Goal: Task Accomplishment & Management: Manage account settings

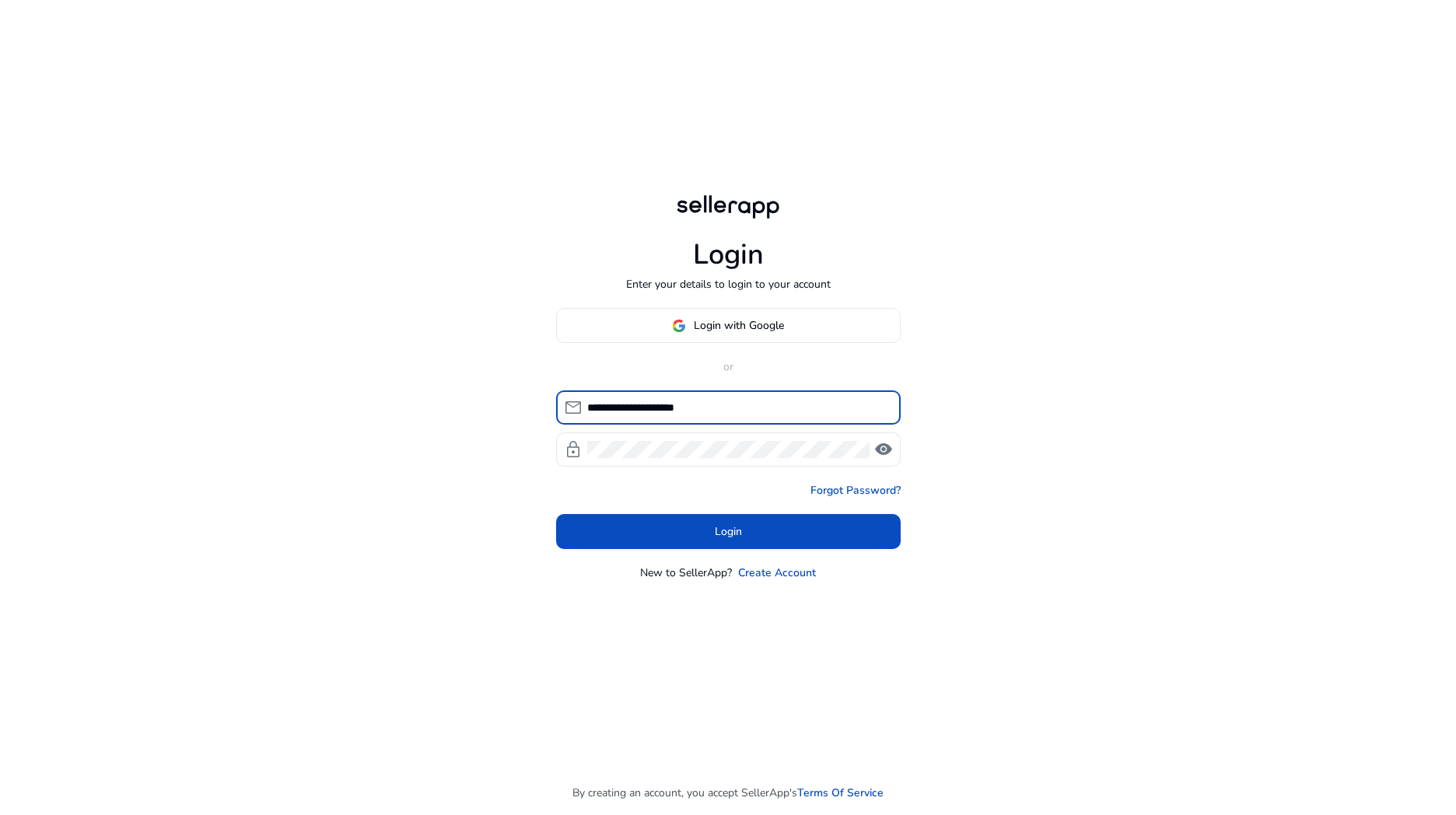
type input "**********"
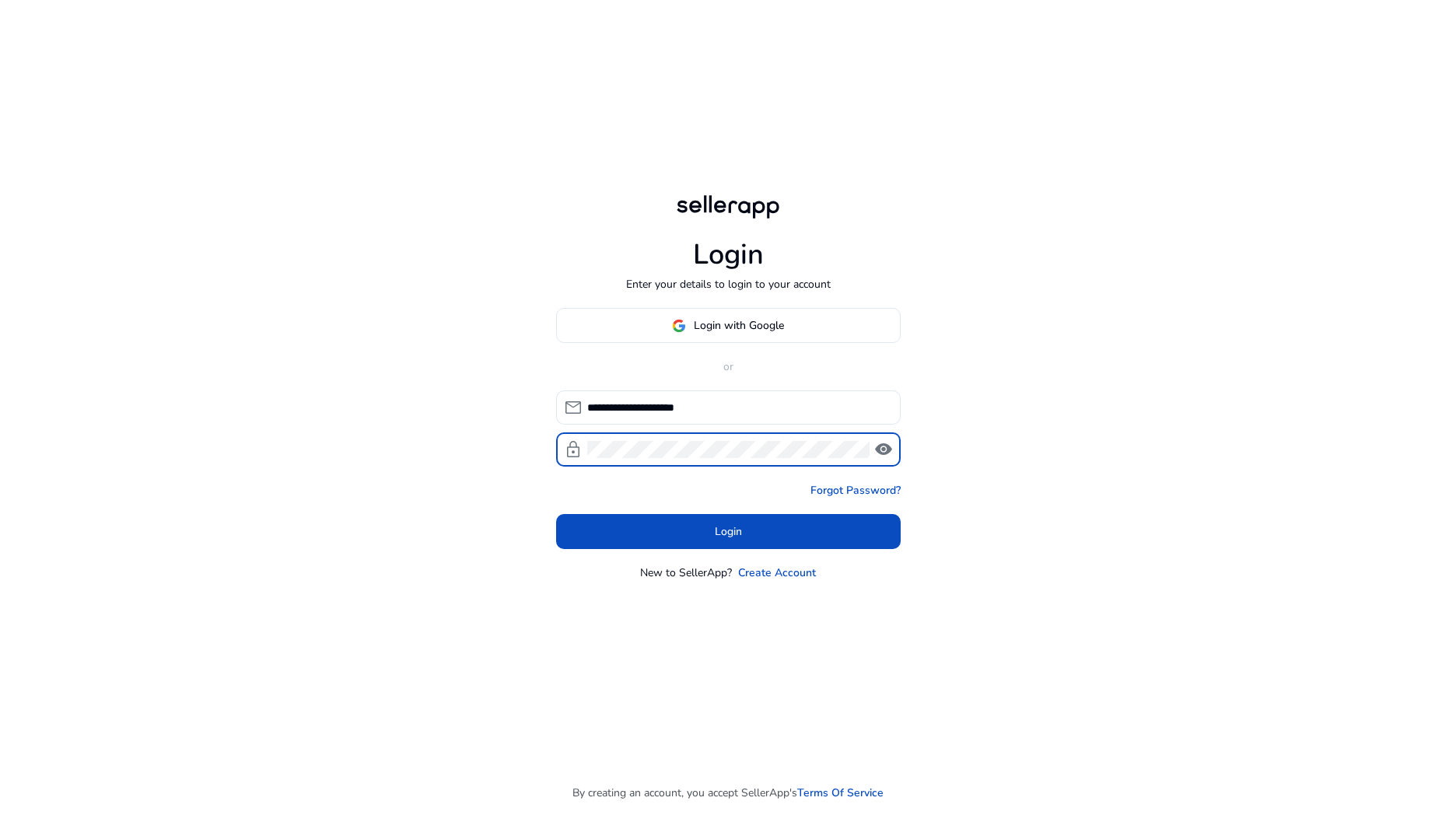
click at [728, 532] on button "Login" at bounding box center [728, 532] width 345 height 35
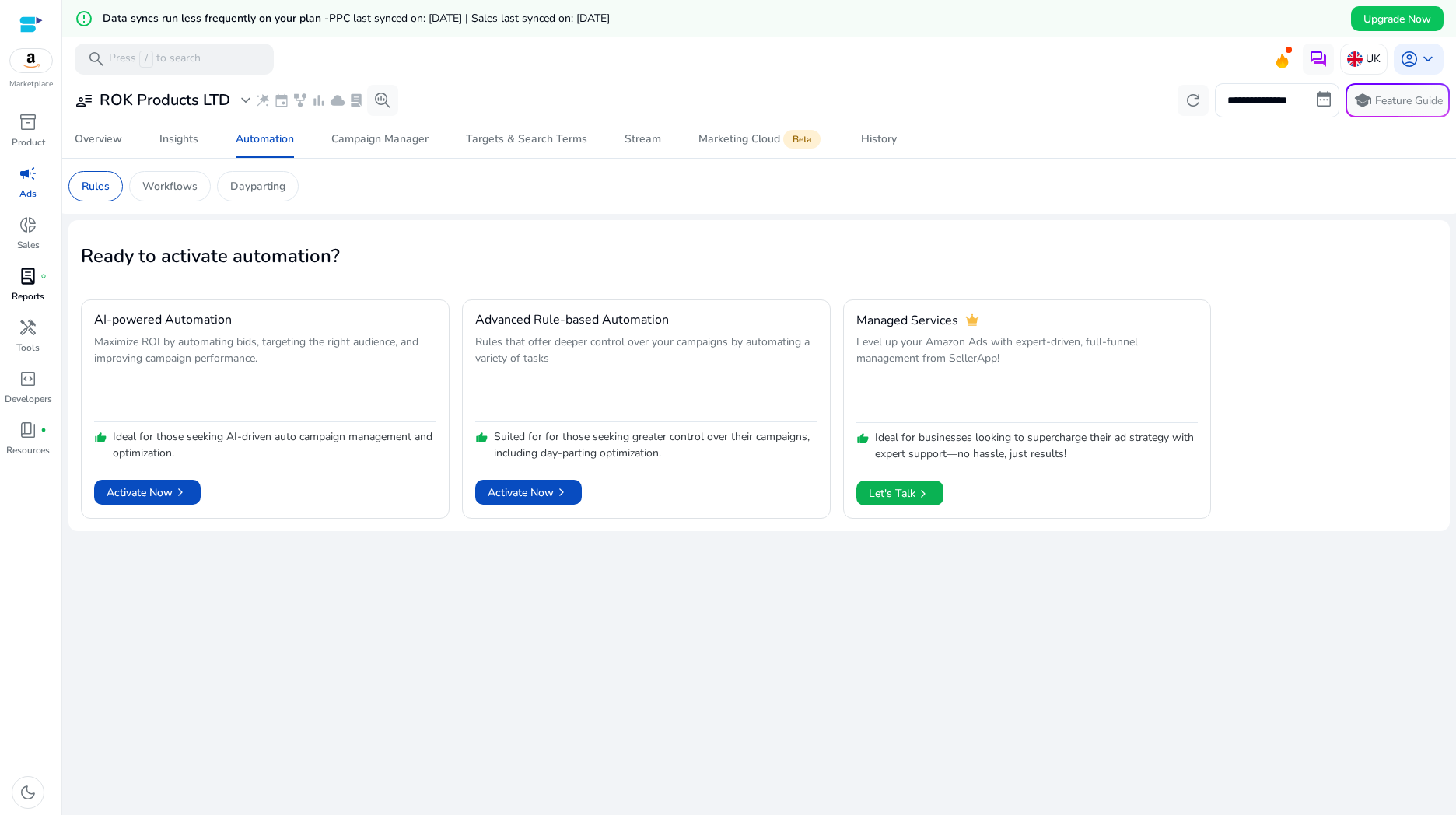
click at [46, 287] on link "lab_profile fiber_manual_record Reports" at bounding box center [28, 289] width 56 height 51
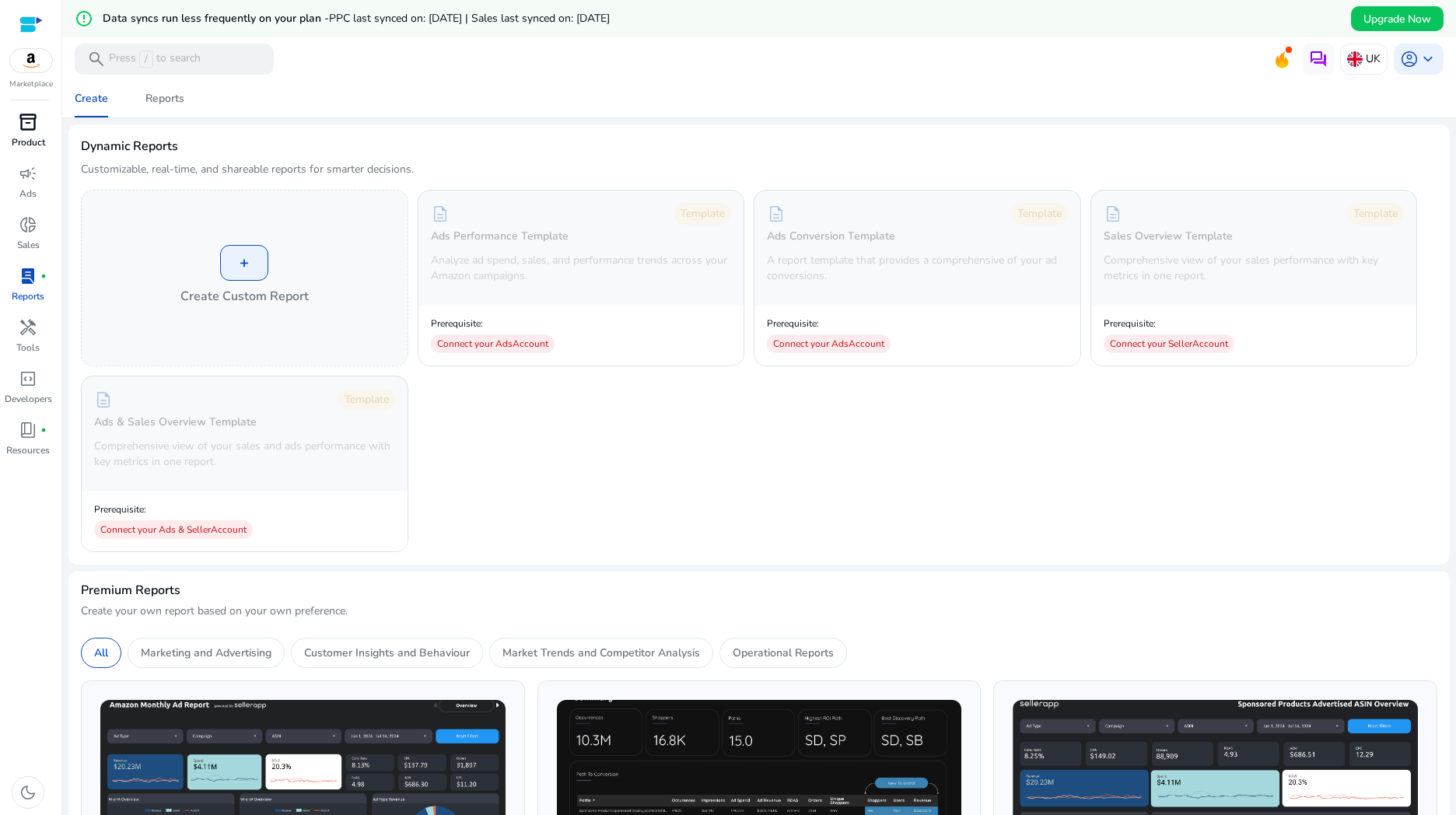
click at [32, 135] on p "Product" at bounding box center [29, 142] width 33 height 14
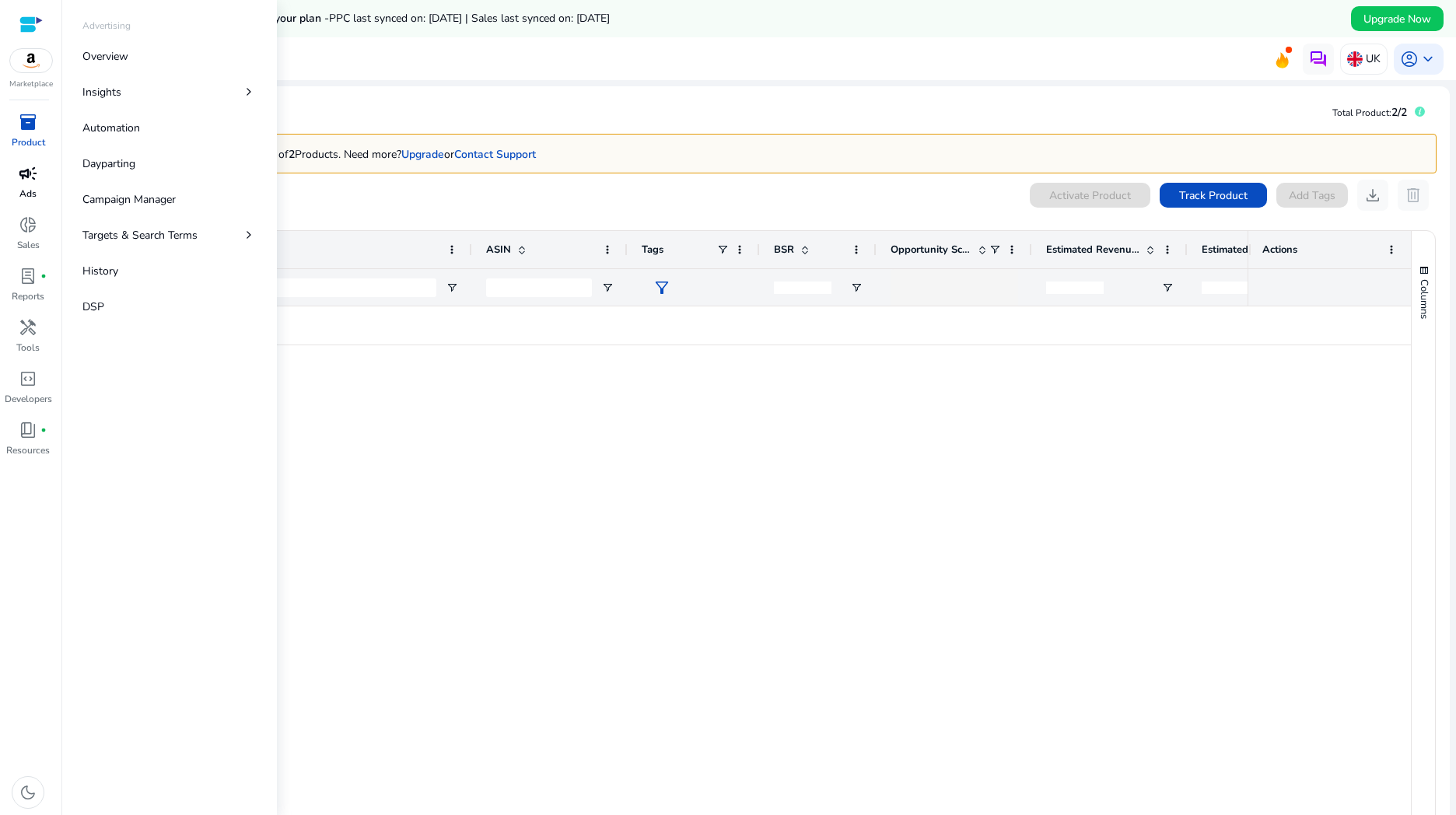
click at [32, 176] on span "campaign" at bounding box center [28, 173] width 19 height 19
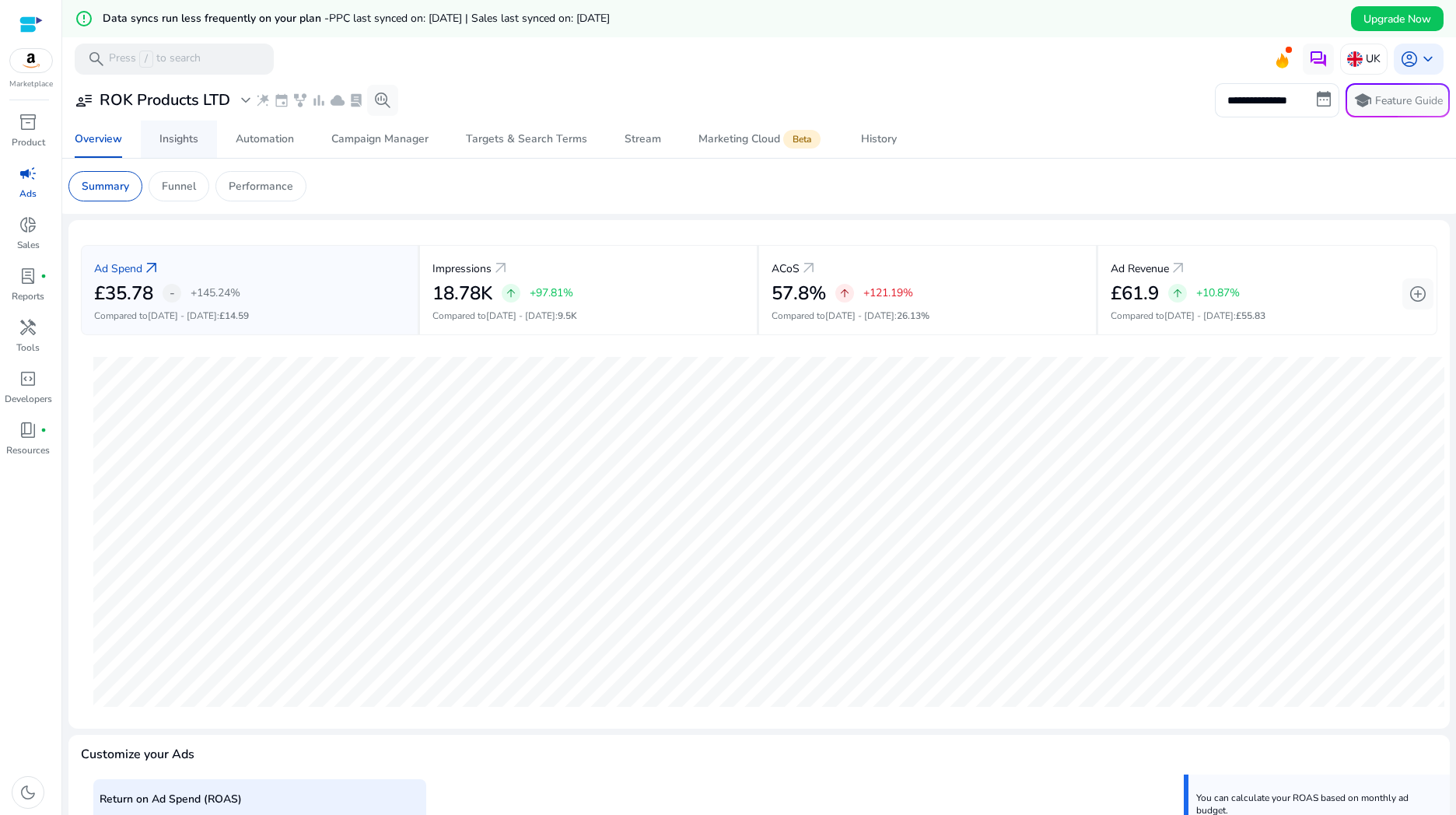
click at [183, 147] on span "Insights" at bounding box center [179, 139] width 39 height 37
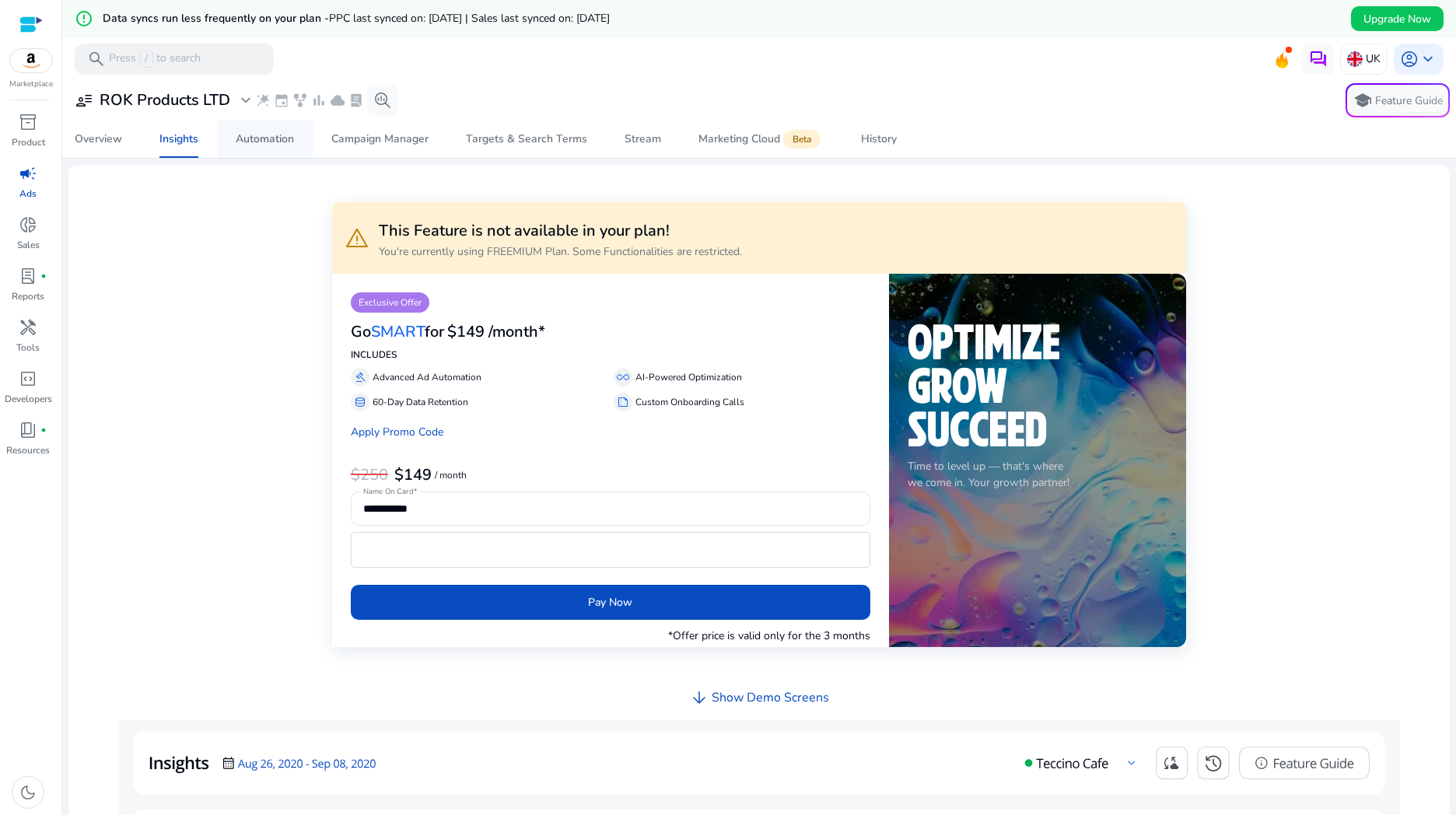
click at [246, 147] on span "Automation" at bounding box center [264, 139] width 58 height 37
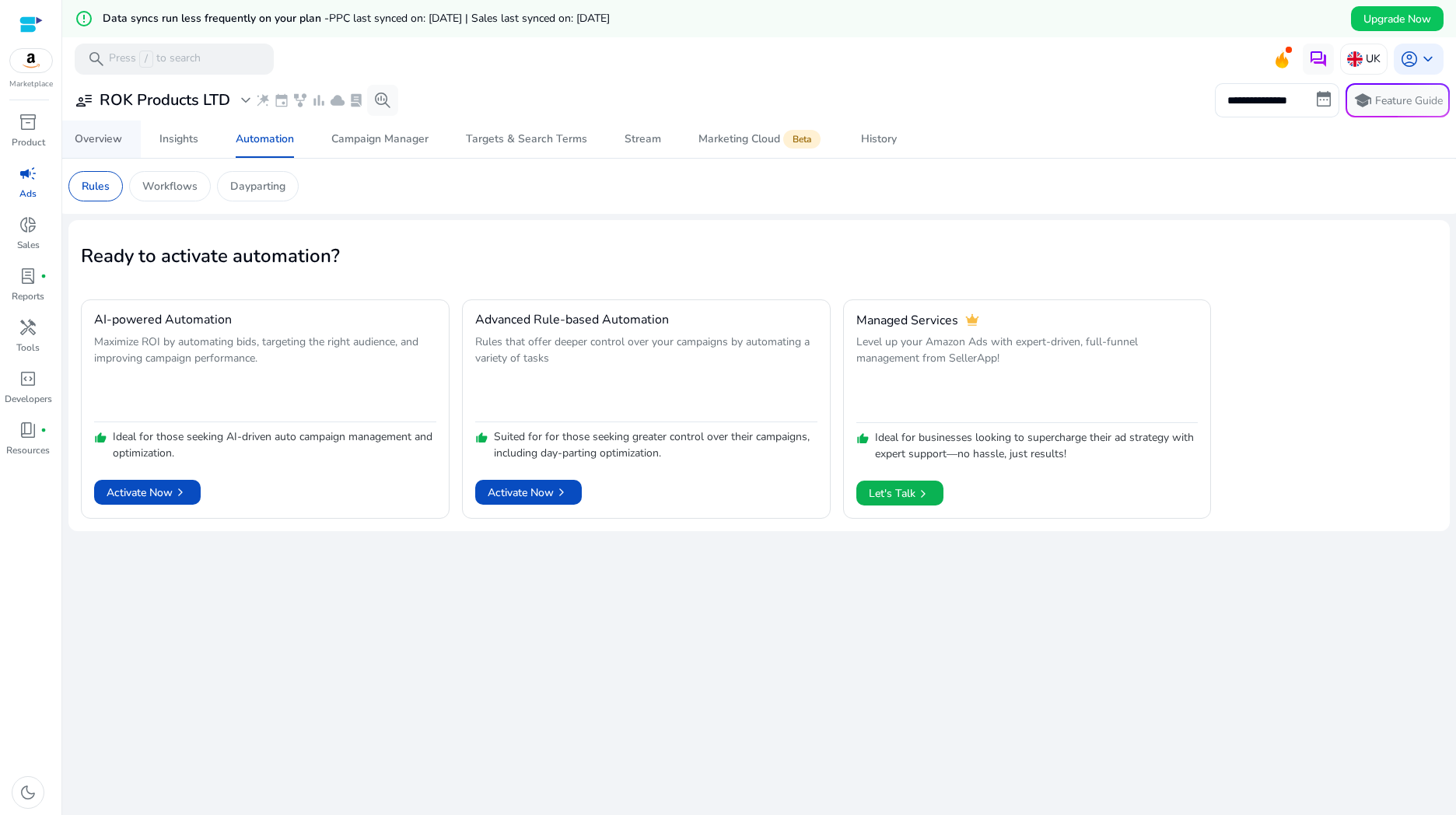
click at [110, 145] on div "Overview" at bounding box center [98, 139] width 47 height 11
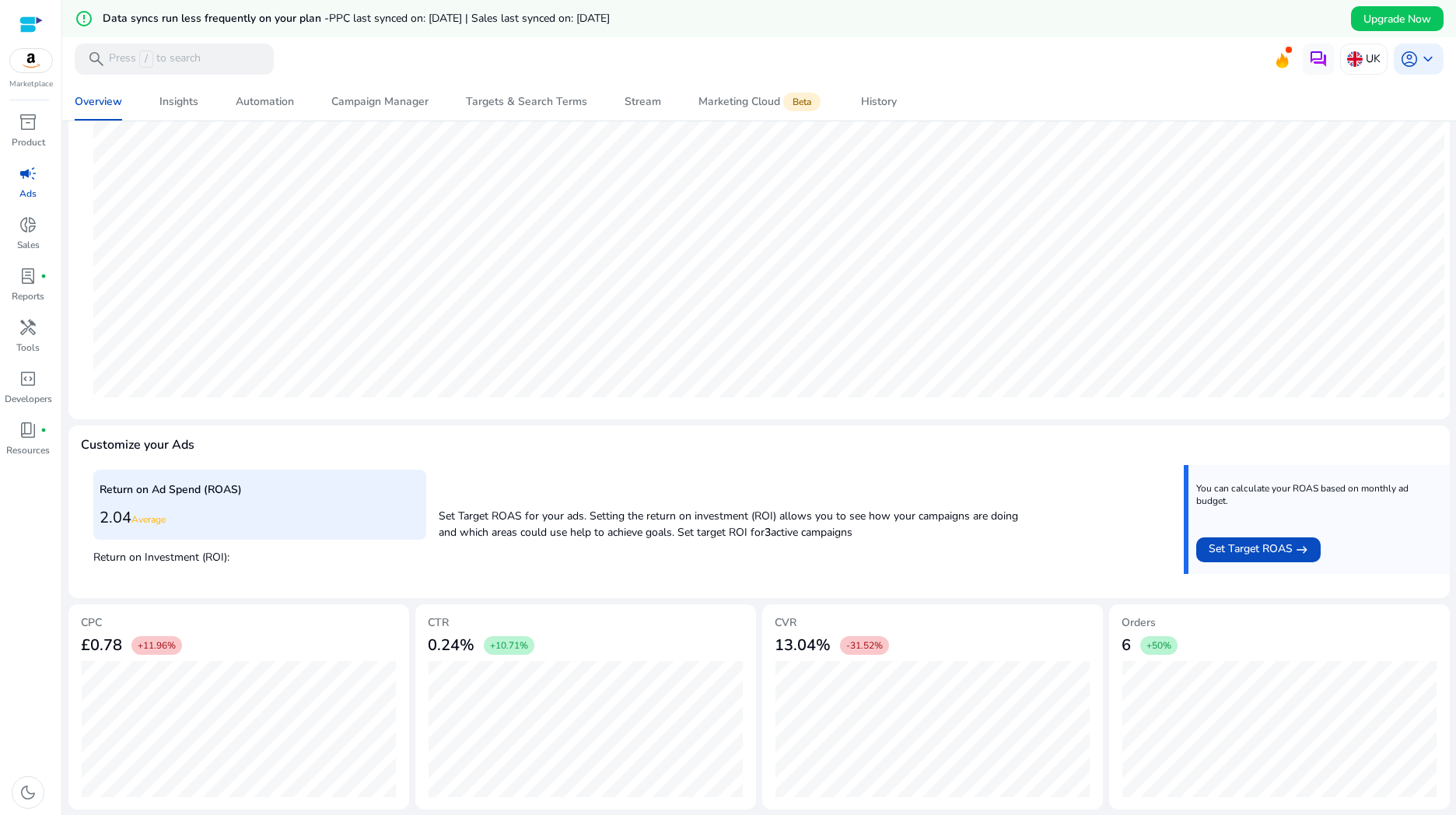
scroll to position [309, 0]
